Goal: Information Seeking & Learning: Learn about a topic

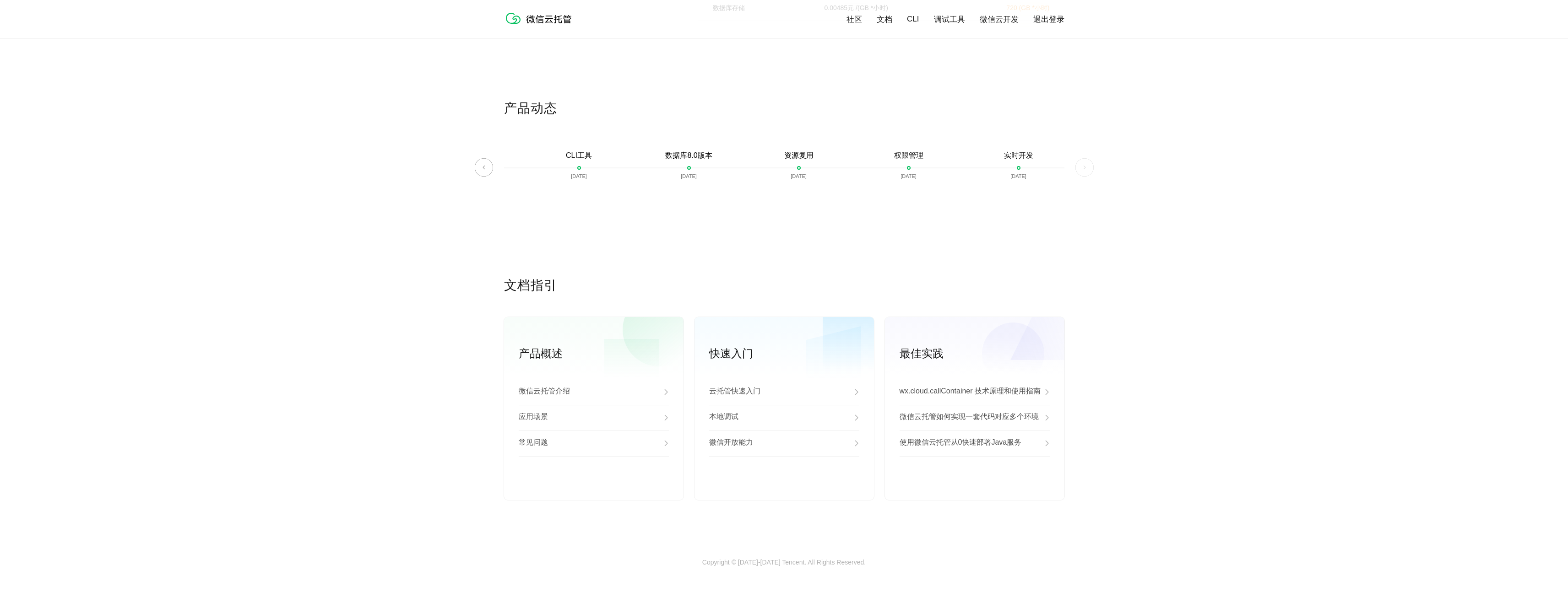
scroll to position [2092, 0]
click at [600, 419] on div "应用场景" at bounding box center [593, 417] width 150 height 26
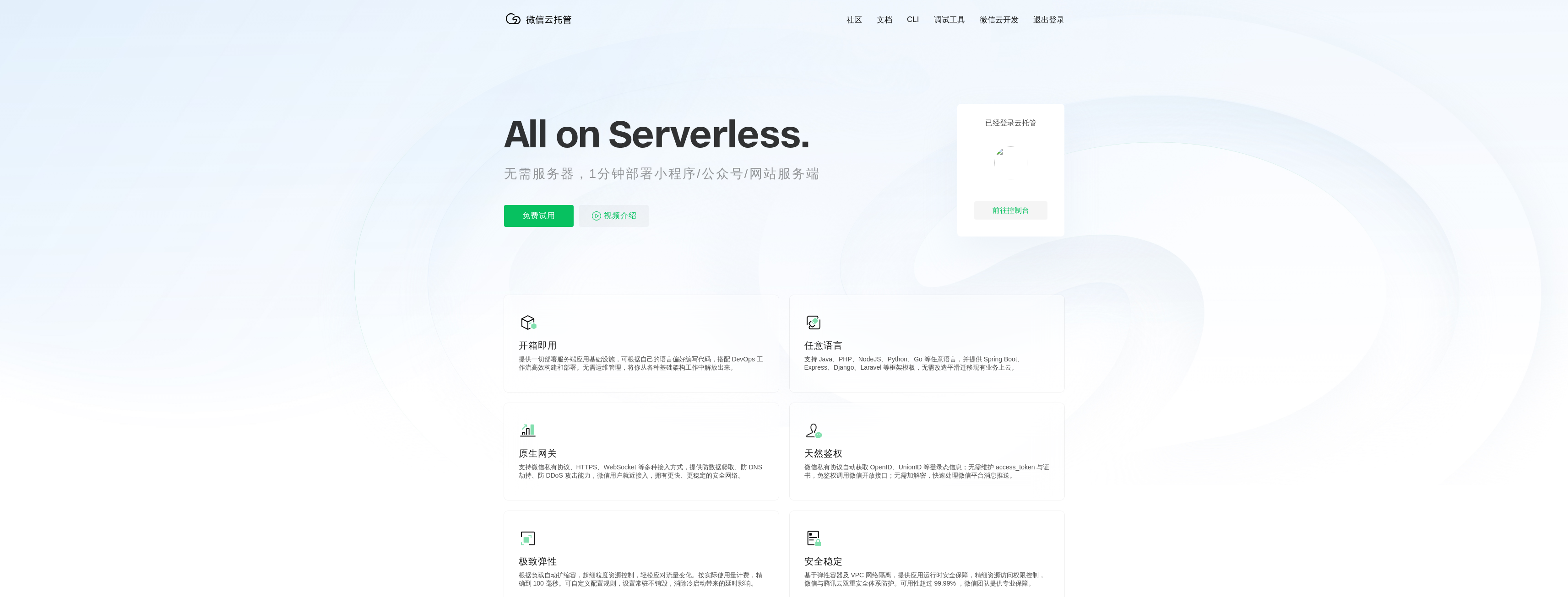
scroll to position [0, 0]
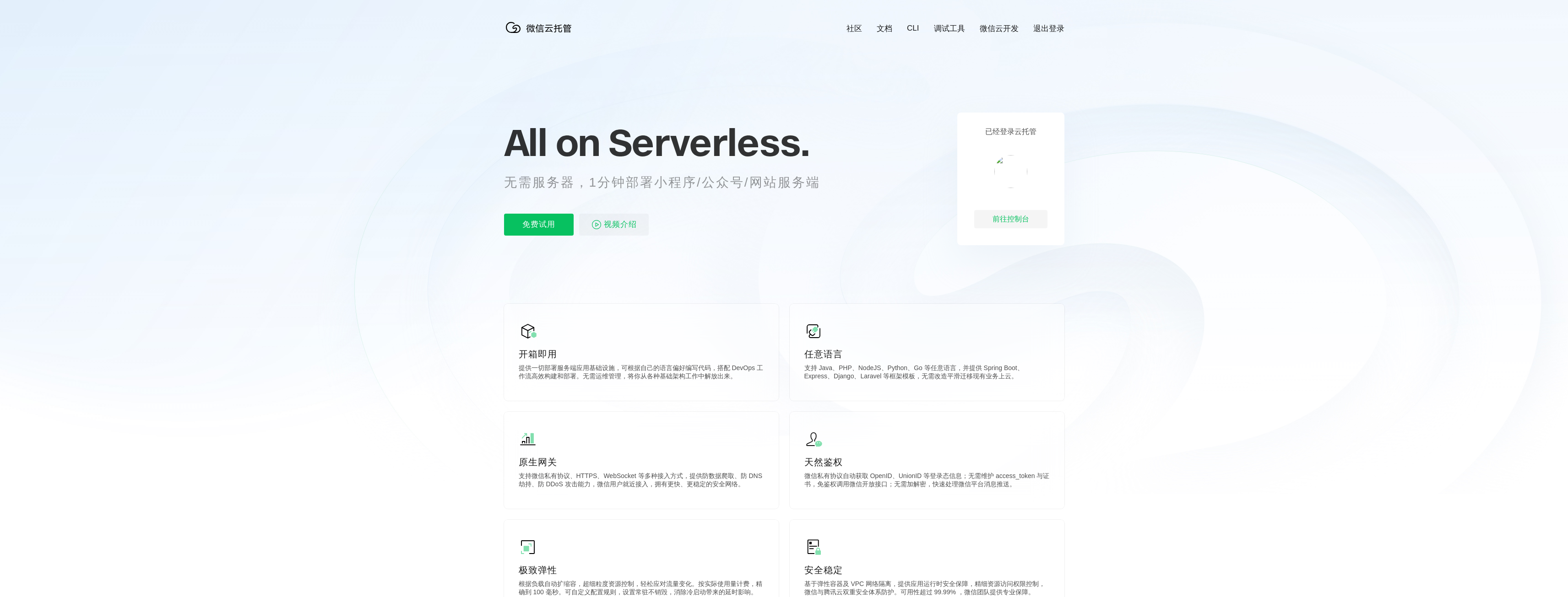
click at [990, 30] on link "微信云开发" at bounding box center [999, 29] width 39 height 11
click at [1009, 219] on div "前往控制台" at bounding box center [1010, 218] width 73 height 18
